Goal: Task Accomplishment & Management: Manage account settings

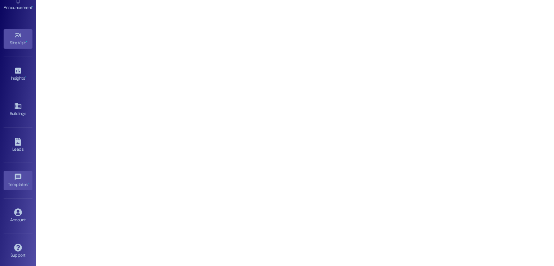
scroll to position [76, 0]
click at [14, 213] on icon at bounding box center [18, 211] width 8 height 8
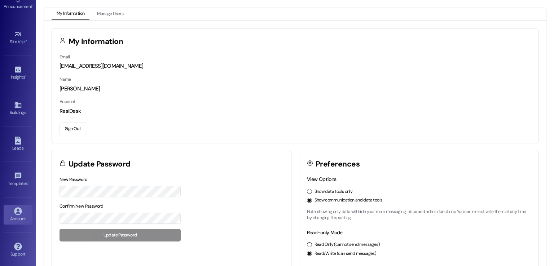
click at [72, 127] on button "Sign Out" at bounding box center [73, 129] width 27 height 13
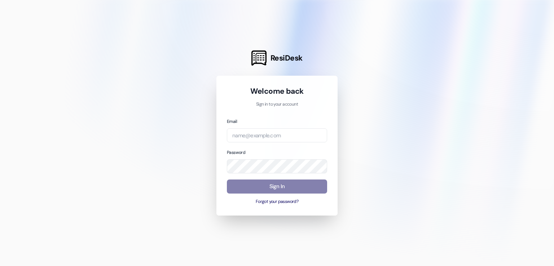
type input "[EMAIL_ADDRESS][DOMAIN_NAME]"
